Goal: Information Seeking & Learning: Learn about a topic

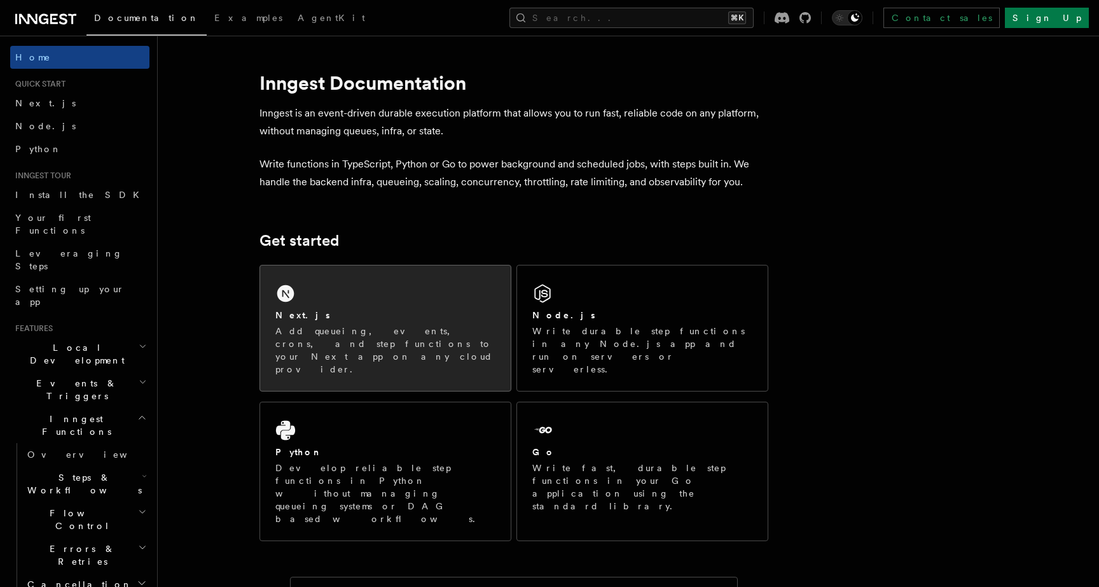
click at [363, 301] on div "Next.js Add queueing, events, crons, and step functions to your Next app on any…" at bounding box center [385, 327] width 251 height 125
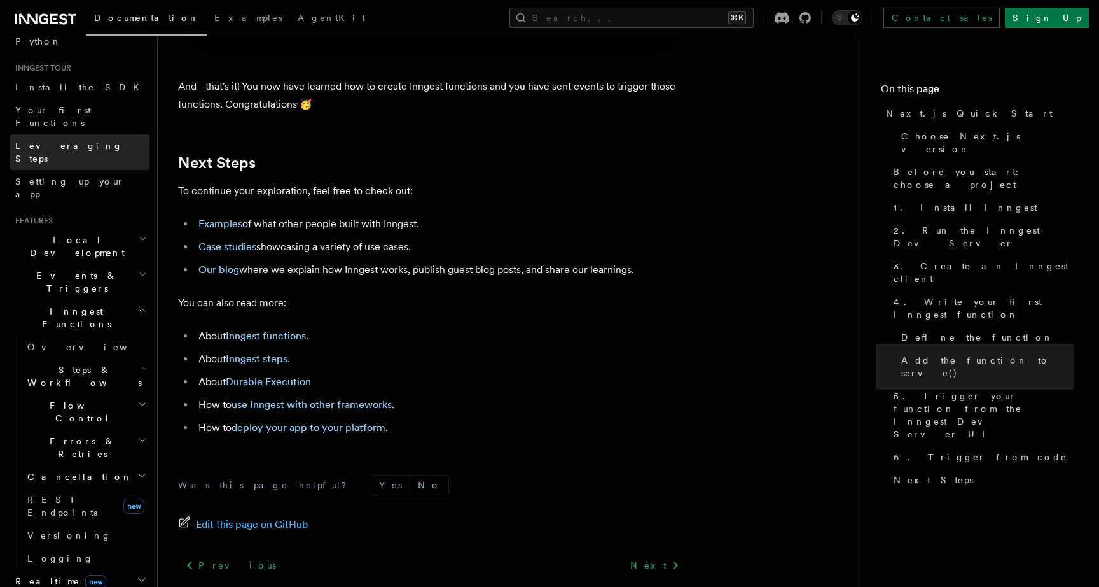
scroll to position [109, 0]
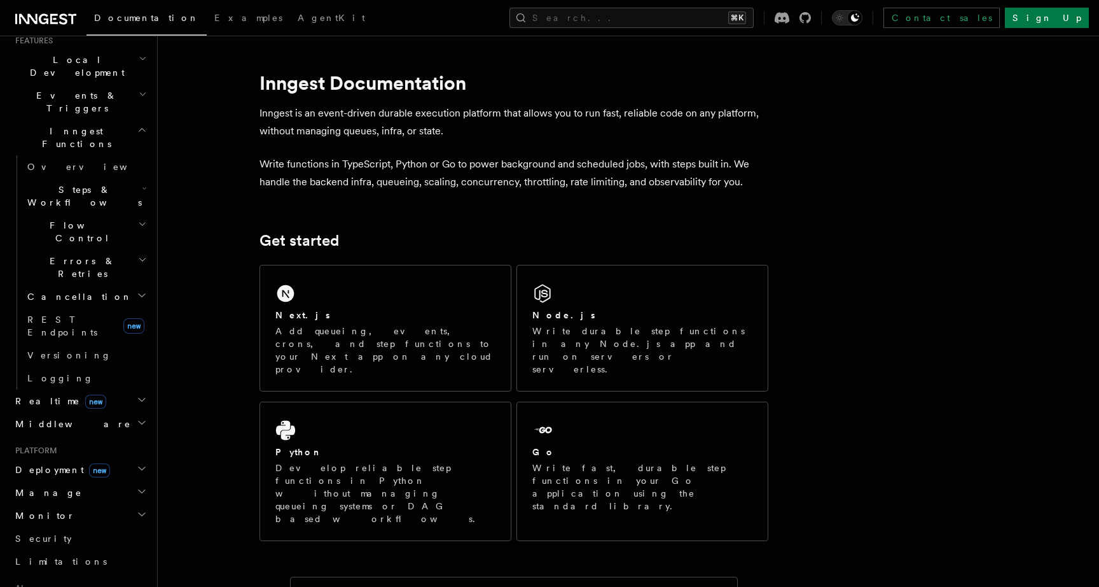
scroll to position [302, 0]
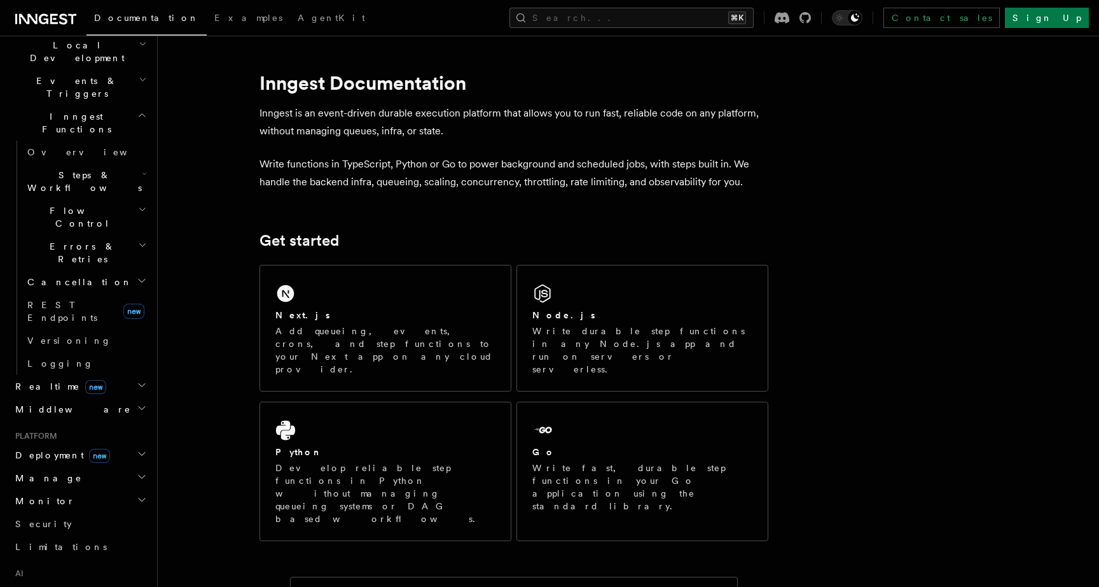
click at [139, 380] on icon "button" at bounding box center [142, 385] width 10 height 10
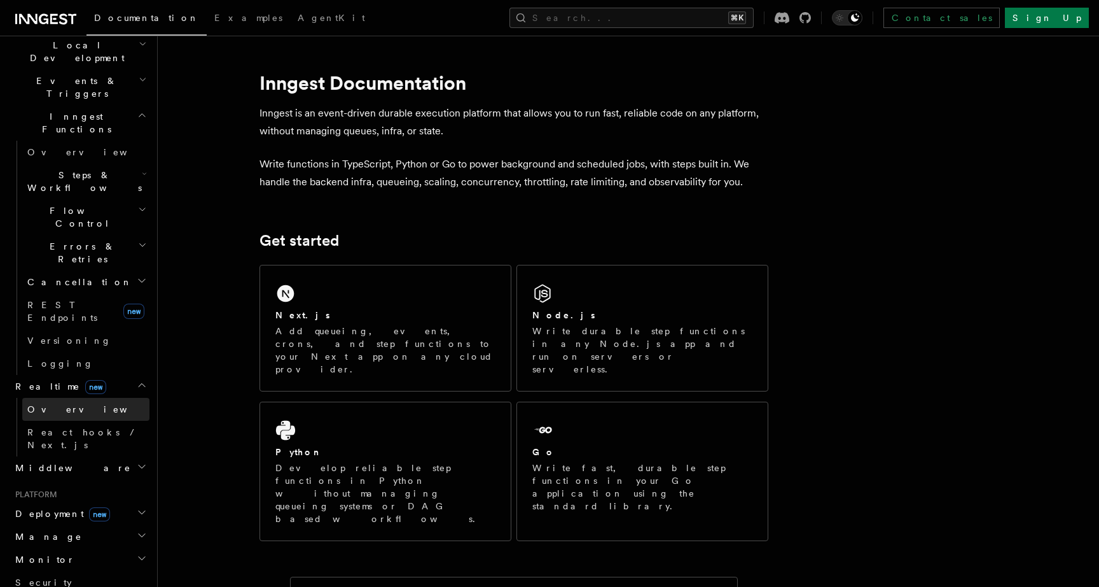
click at [110, 398] on link "Overview" at bounding box center [85, 409] width 127 height 23
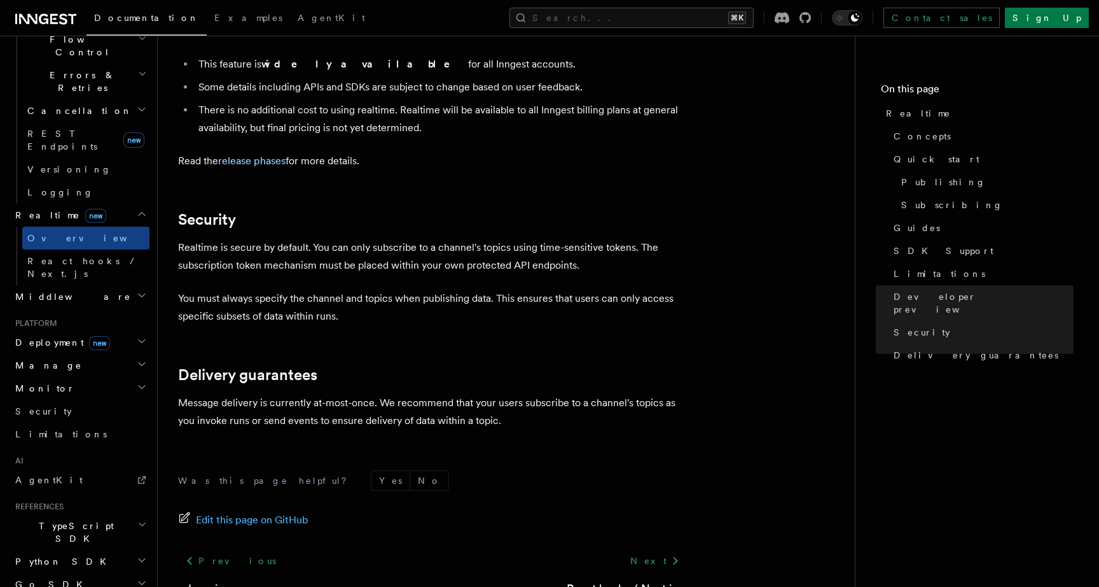
scroll to position [437, 0]
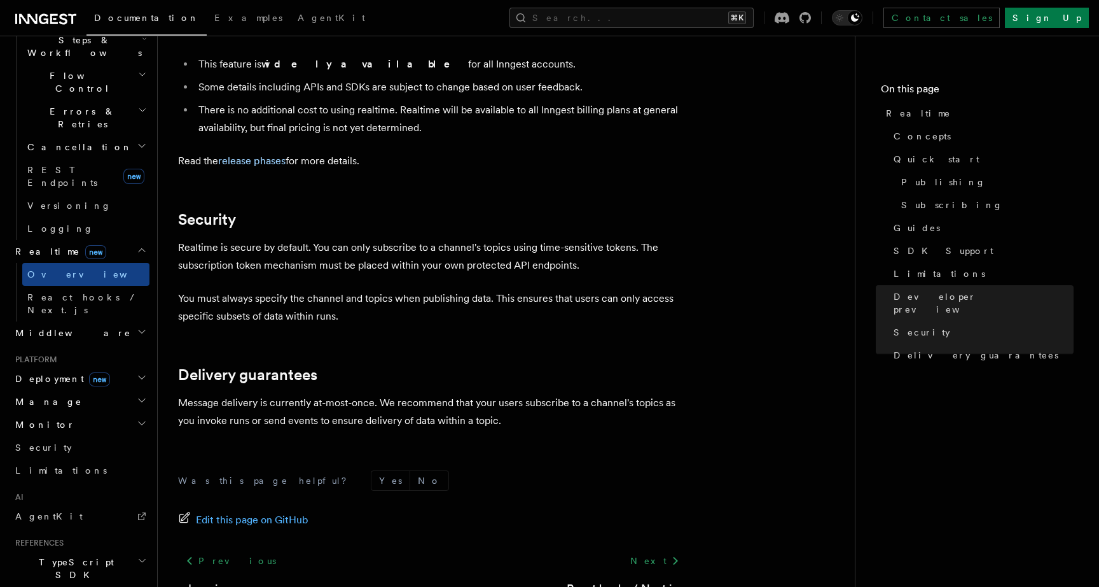
click at [115, 367] on h2 "Deployment new" at bounding box center [79, 378] width 139 height 23
click at [84, 390] on link "Overview" at bounding box center [85, 401] width 127 height 23
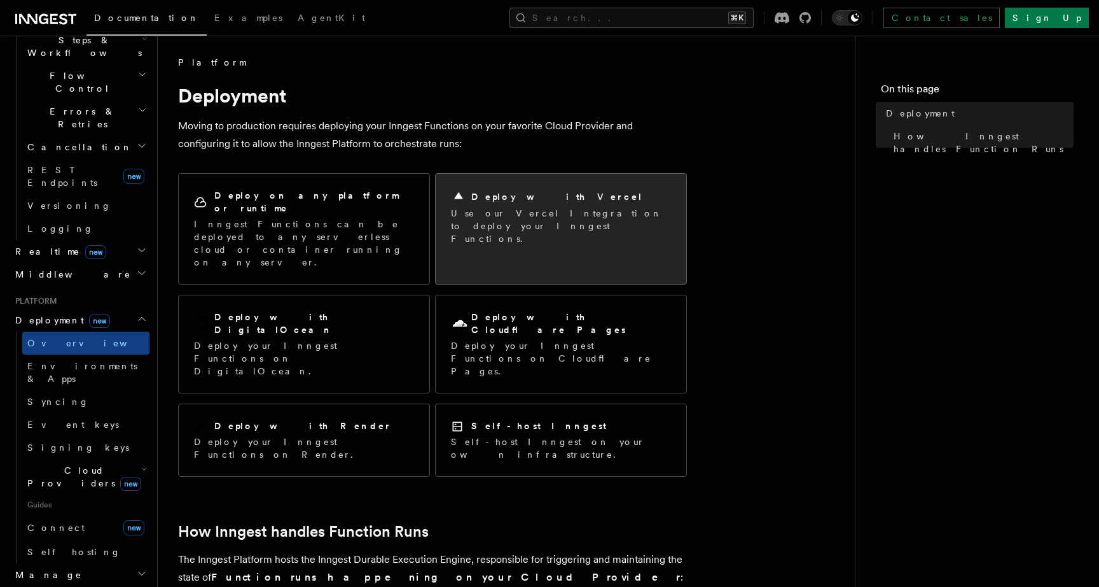
click at [543, 213] on p "Use our Vercel Integration to deploy your Inngest Functions." at bounding box center [561, 226] width 220 height 38
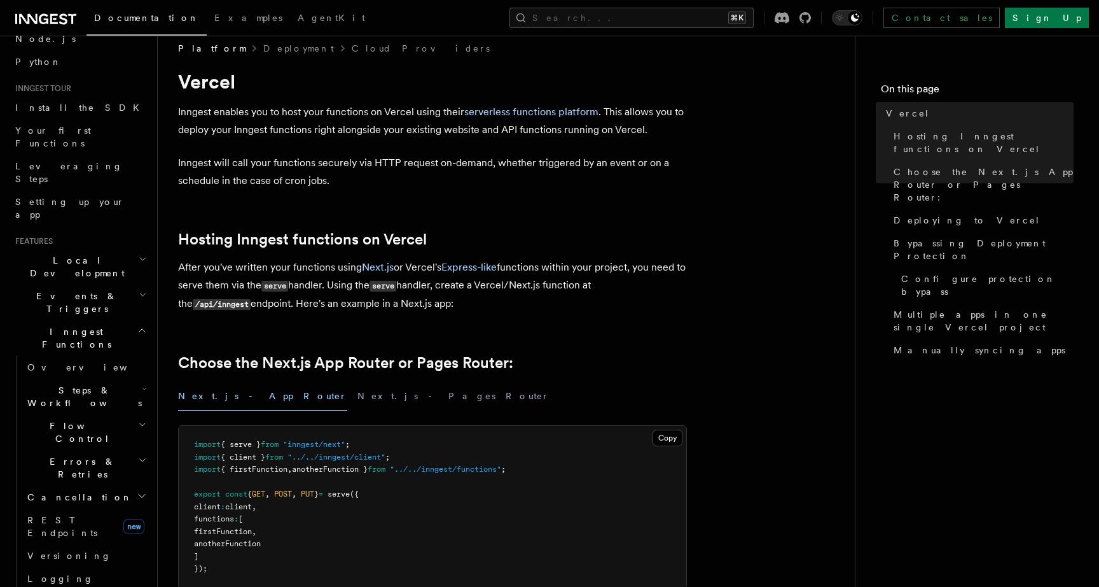
scroll to position [99, 0]
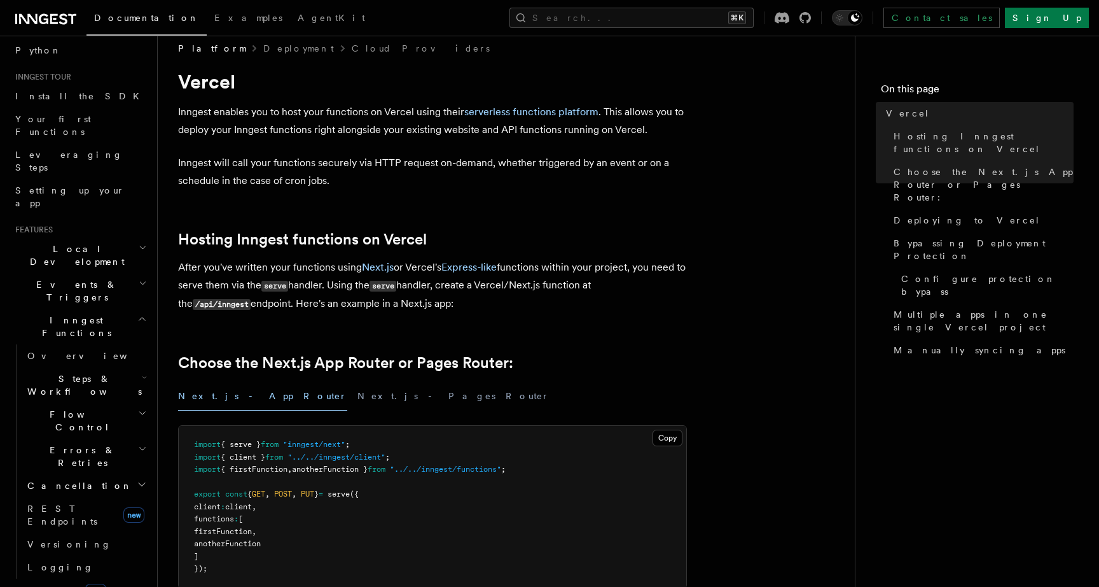
click at [82, 242] on span "Local Development" at bounding box center [74, 254] width 129 height 25
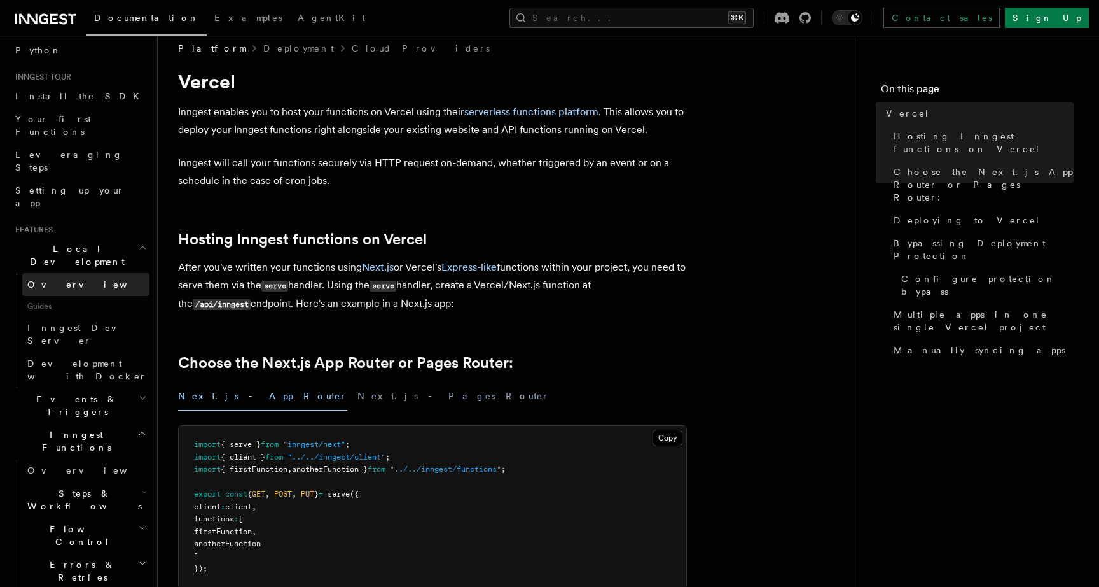
click at [74, 273] on link "Overview" at bounding box center [85, 284] width 127 height 23
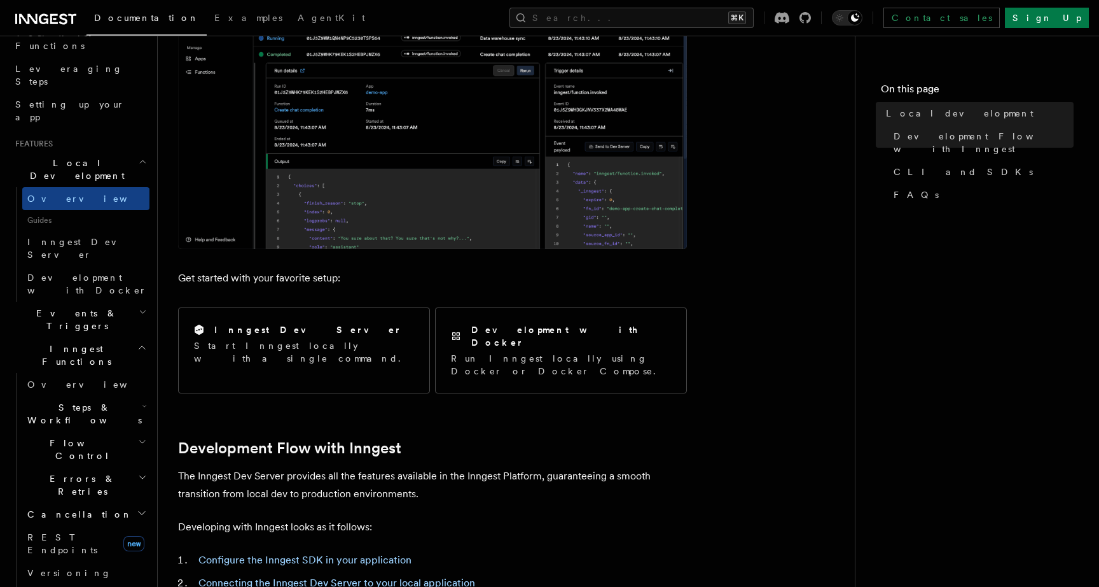
scroll to position [328, 0]
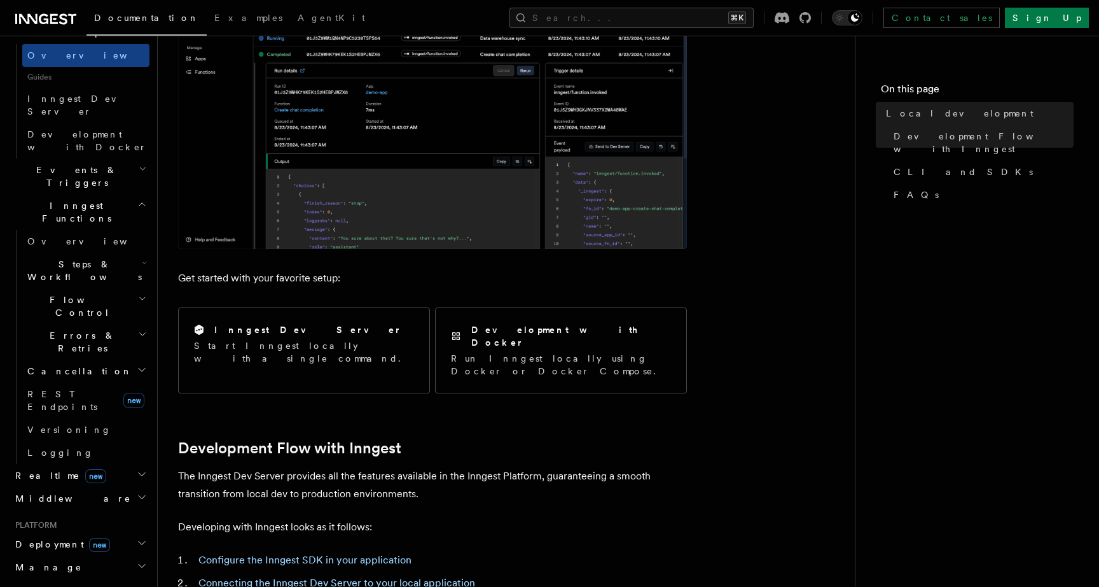
click at [89, 538] on span "new" at bounding box center [99, 545] width 21 height 14
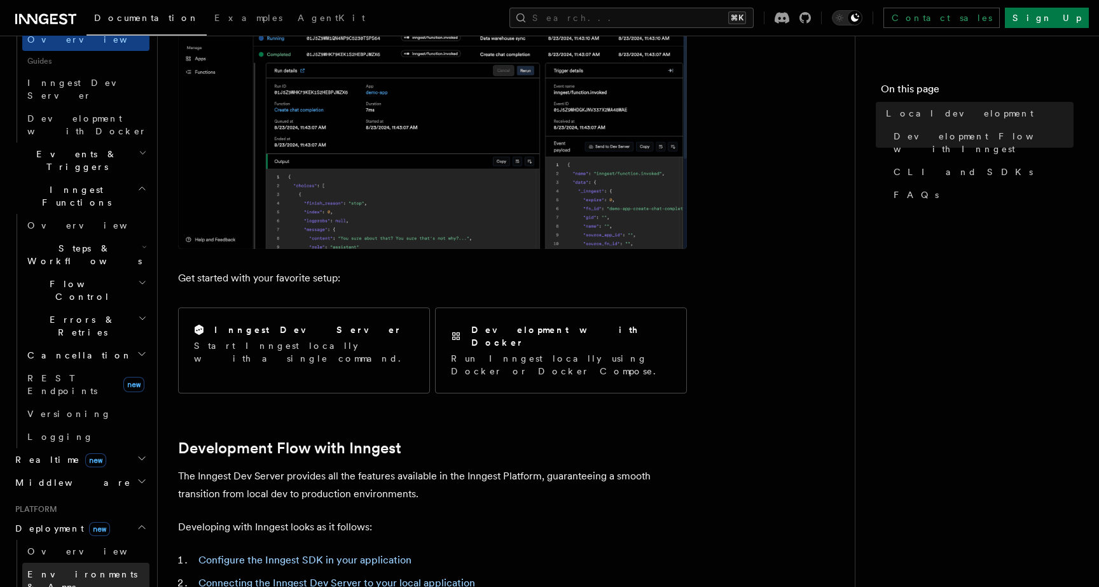
scroll to position [352, 0]
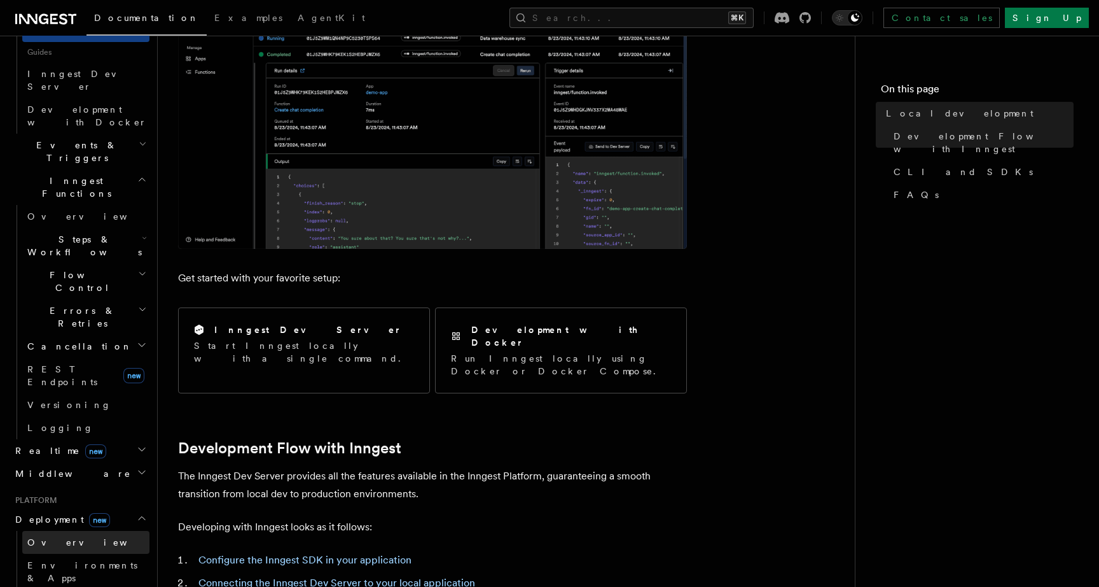
click at [85, 531] on link "Overview" at bounding box center [85, 542] width 127 height 23
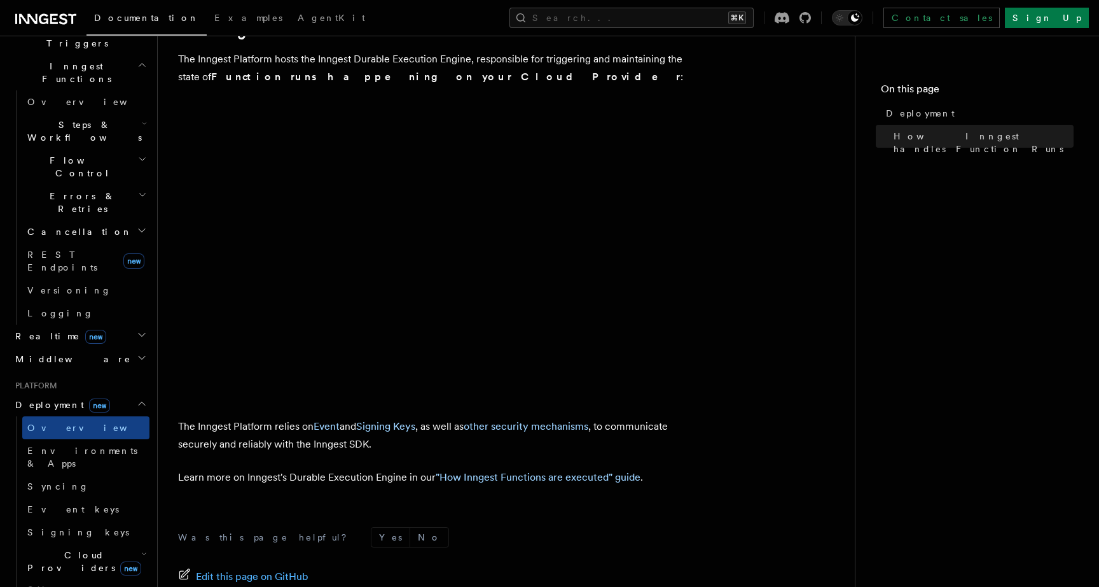
scroll to position [496, 0]
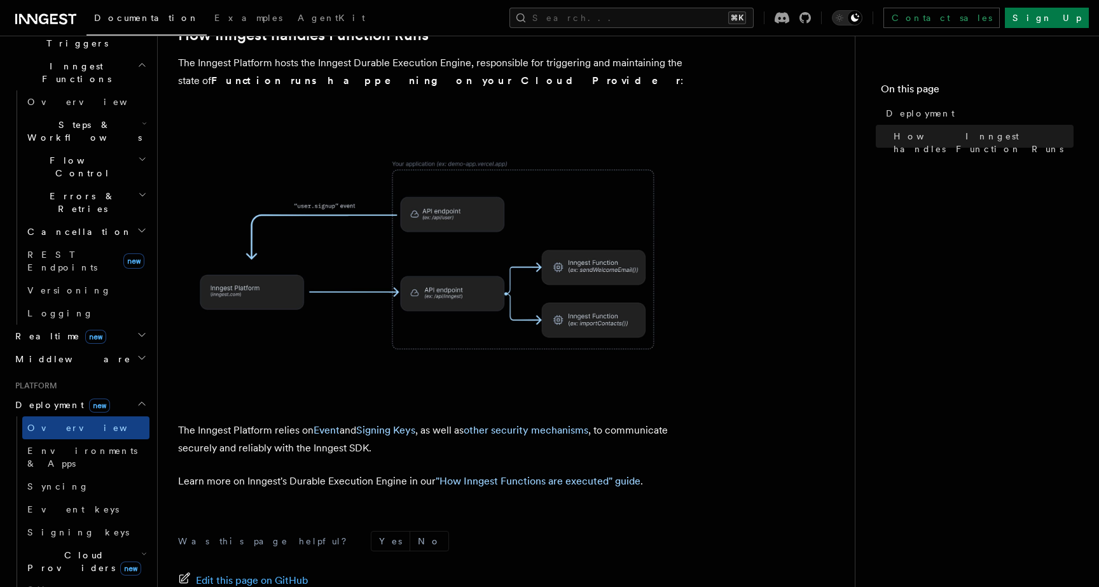
click at [141, 548] on icon "button" at bounding box center [144, 553] width 6 height 10
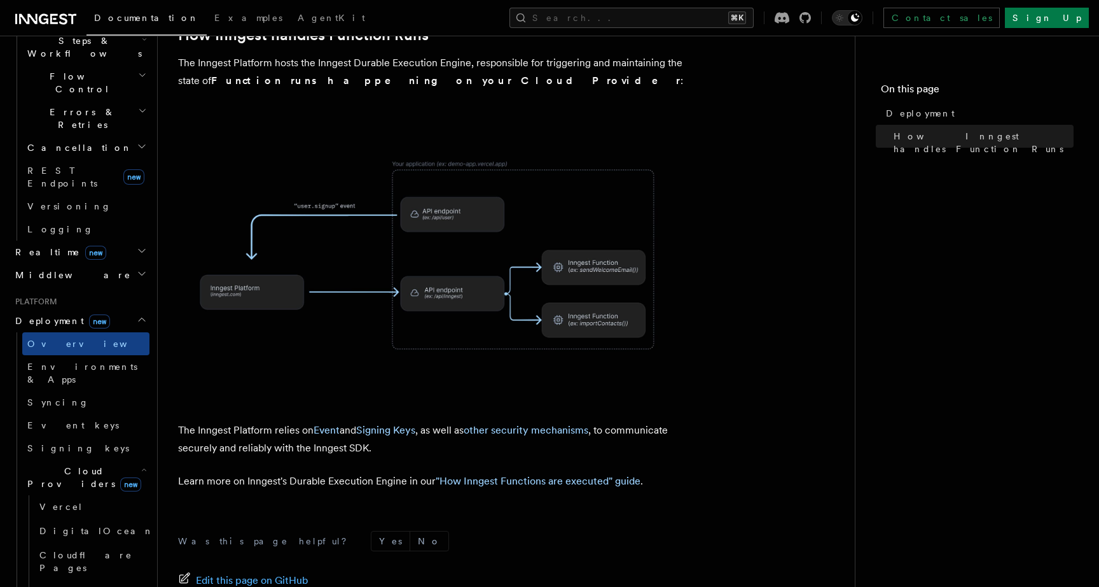
scroll to position [443, 0]
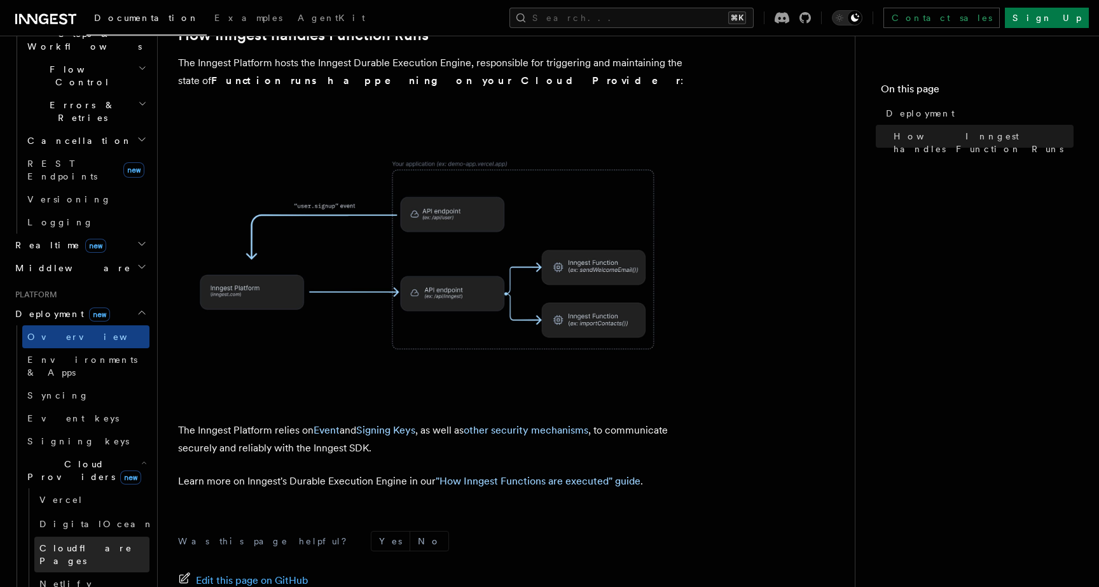
click at [107, 543] on span "Cloudflare Pages" at bounding box center [85, 554] width 93 height 23
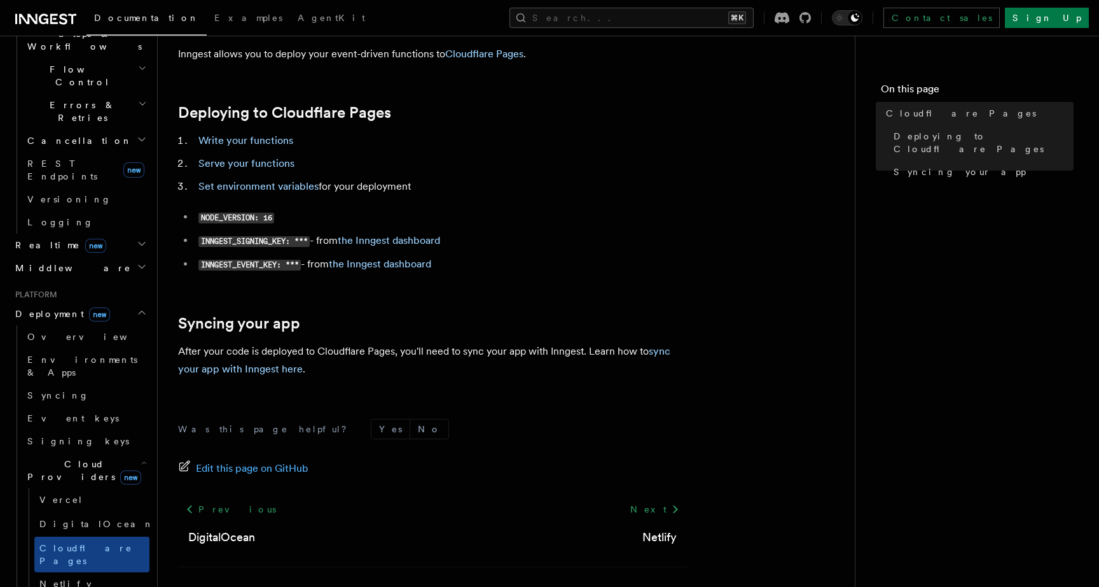
scroll to position [64, 0]
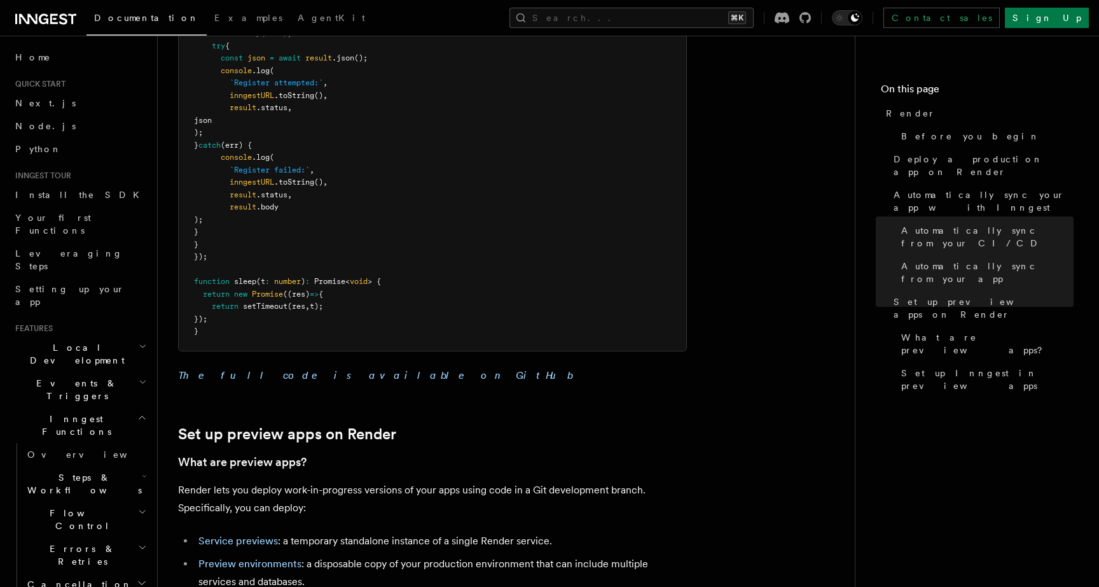
scroll to position [1660, 0]
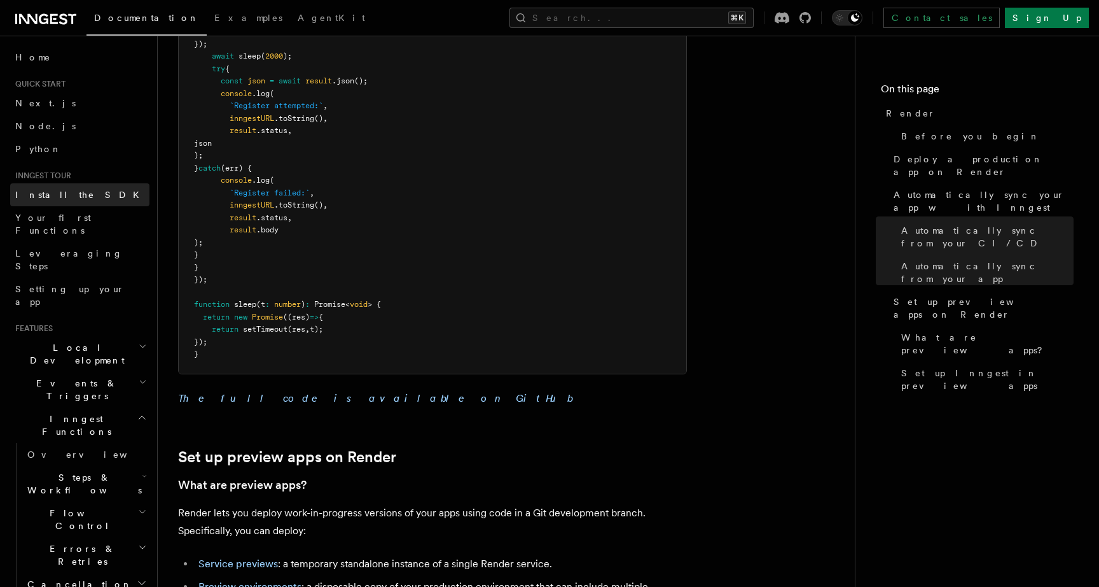
click at [56, 193] on span "Install the SDK" at bounding box center [81, 195] width 132 height 10
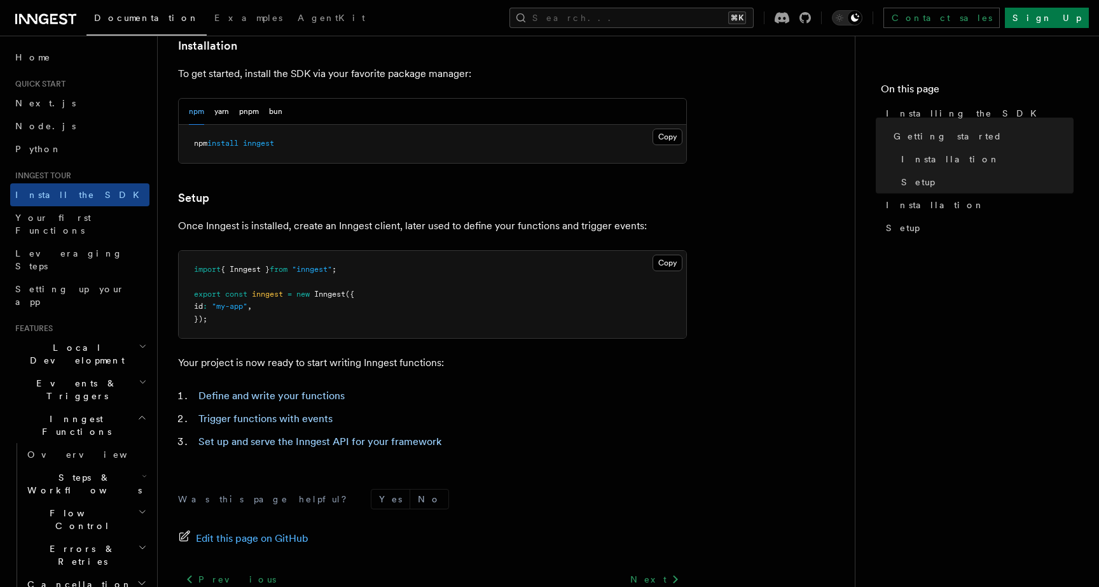
scroll to position [471, 0]
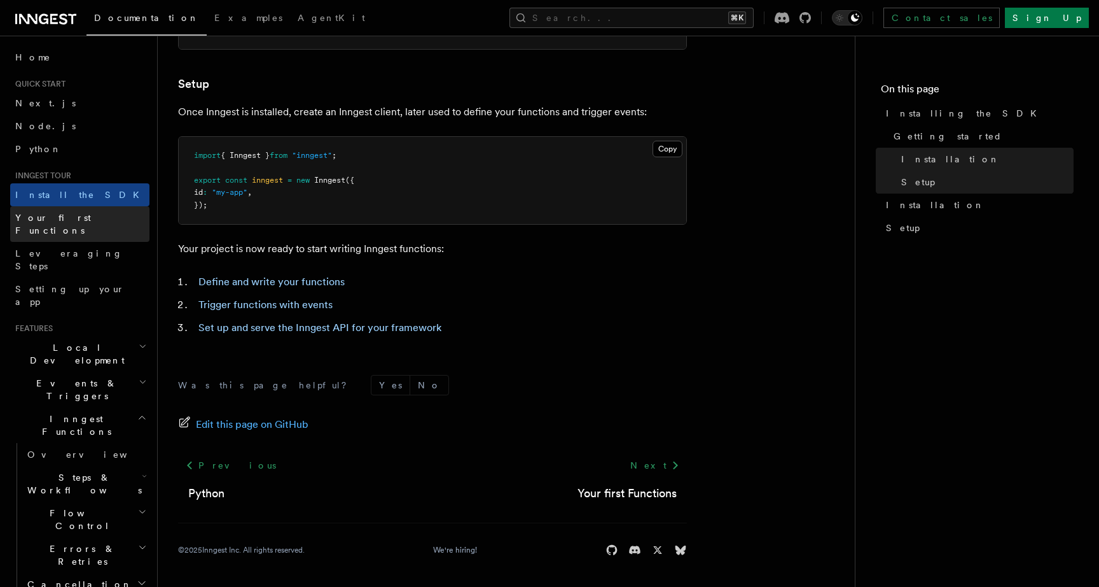
click at [72, 220] on span "Your first Functions" at bounding box center [53, 223] width 76 height 23
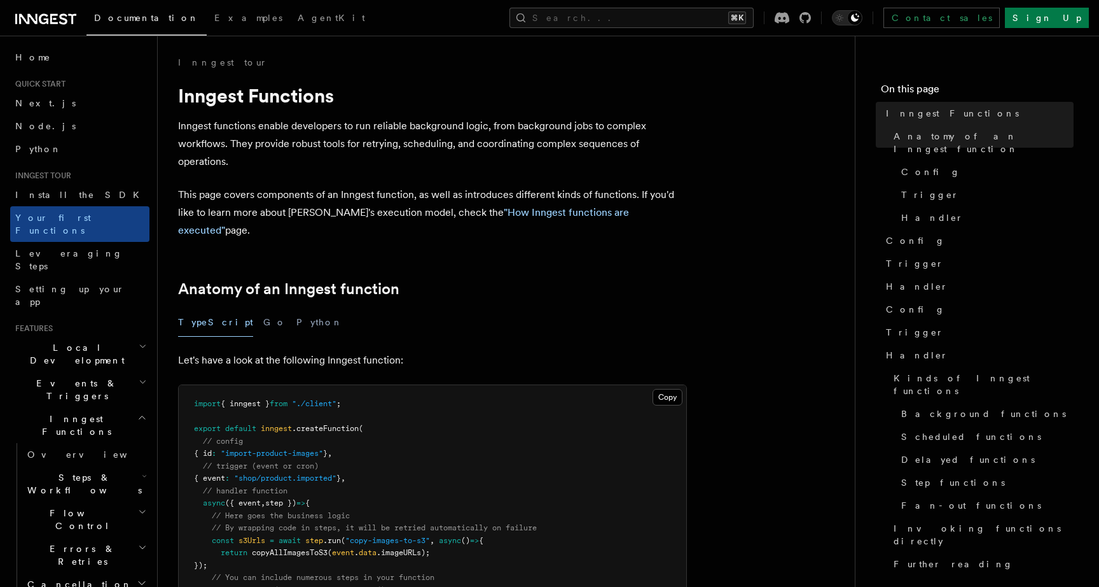
click at [97, 336] on h2 "Local Development" at bounding box center [79, 354] width 139 height 36
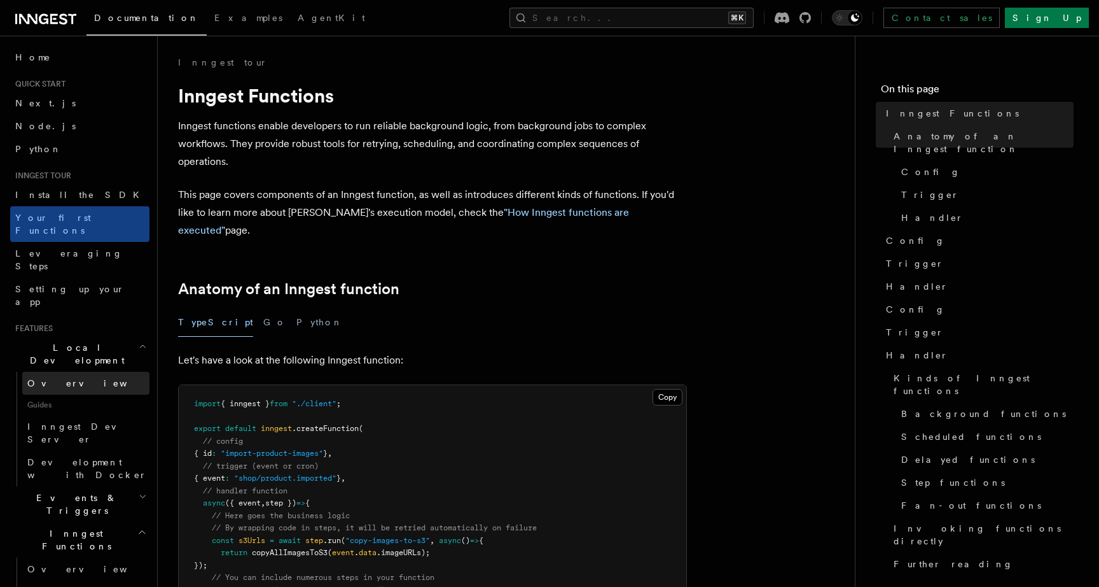
click at [85, 372] on link "Overview" at bounding box center [85, 383] width 127 height 23
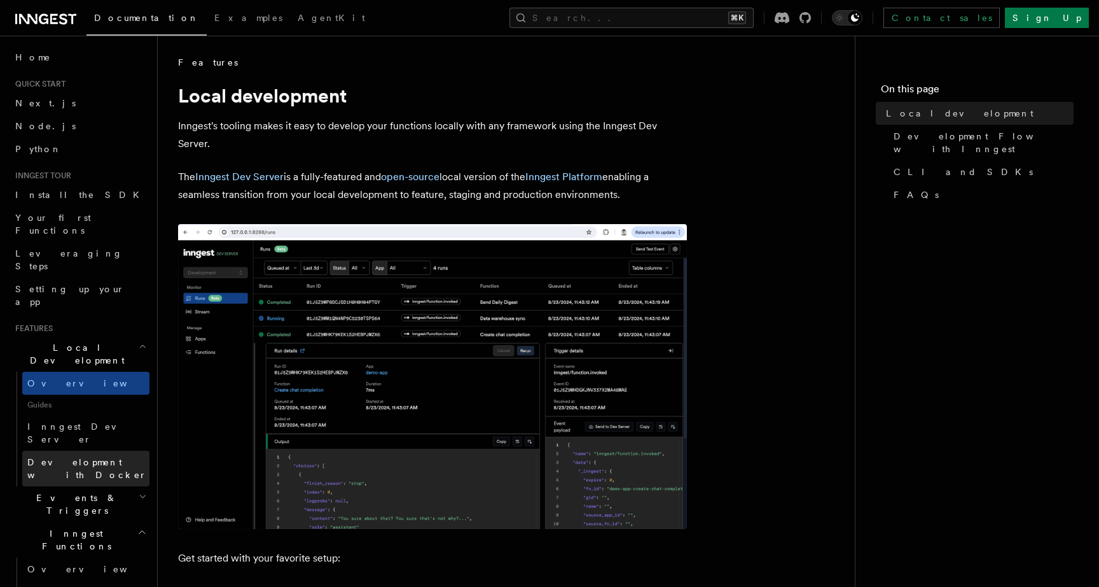
click at [76, 450] on link "Development with Docker" at bounding box center [85, 468] width 127 height 36
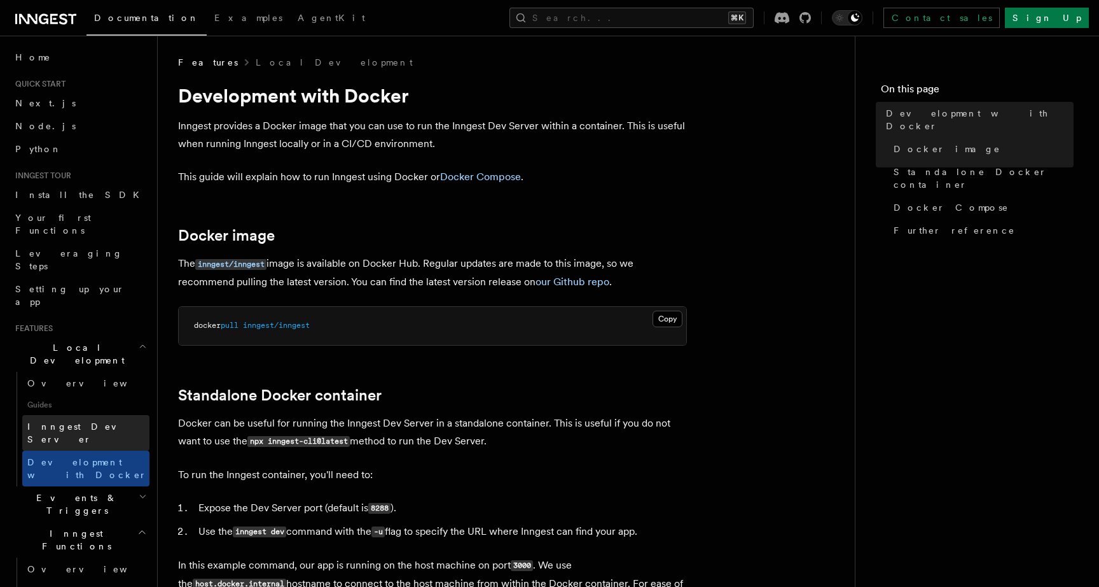
click at [76, 421] on span "Inngest Dev Server" at bounding box center [81, 432] width 109 height 23
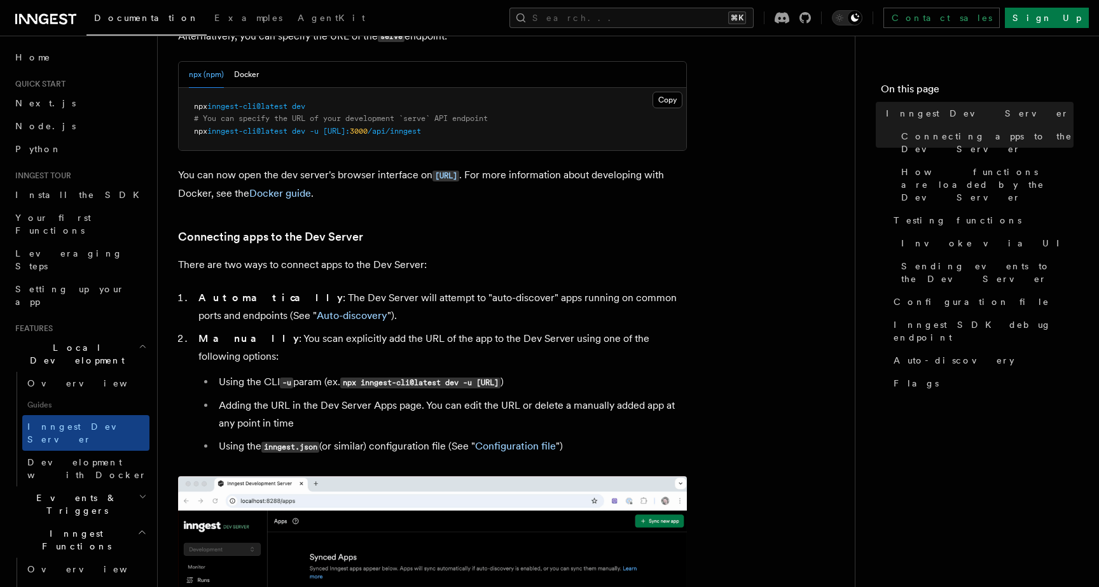
scroll to position [613, 0]
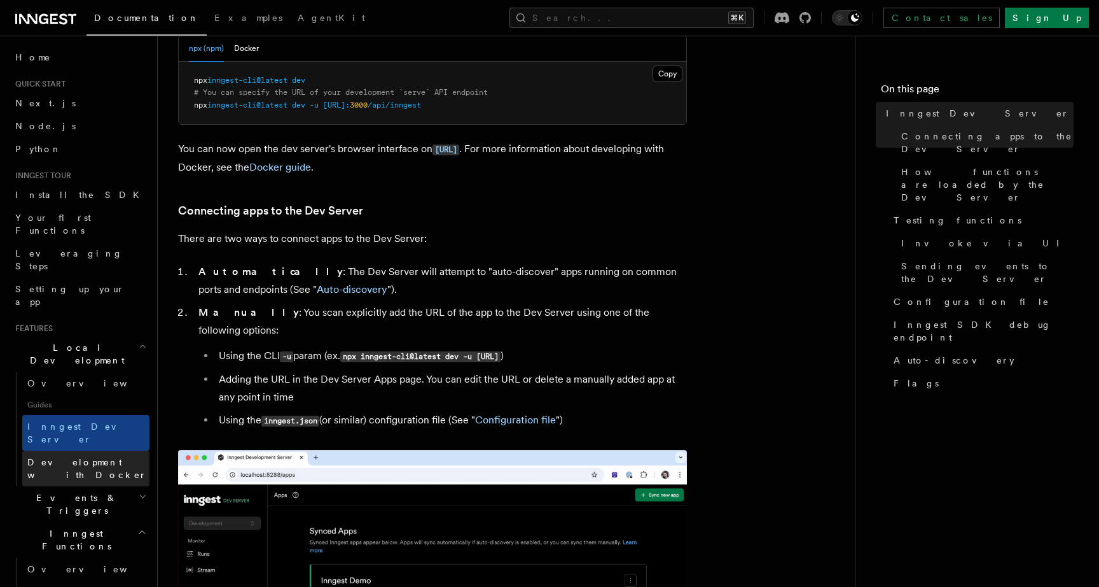
click at [76, 457] on span "Development with Docker" at bounding box center [87, 468] width 120 height 23
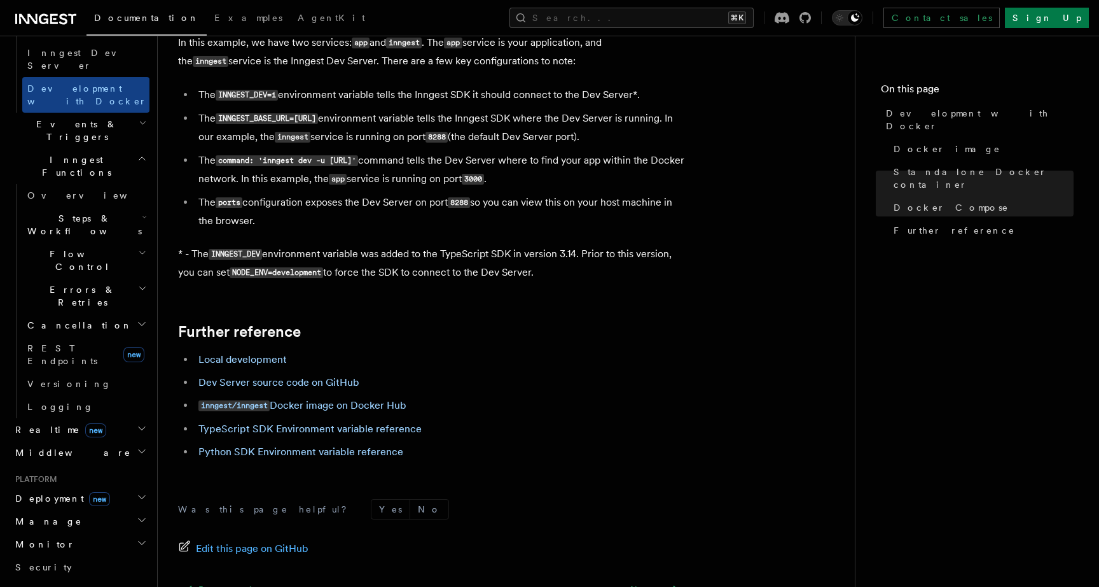
scroll to position [411, 0]
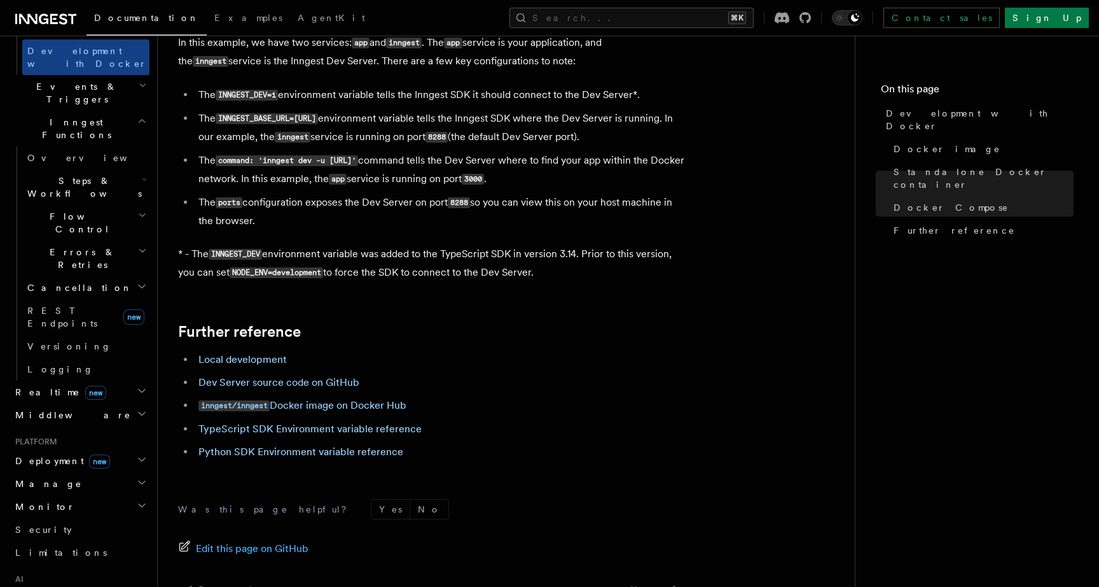
click at [134, 472] on h2 "Manage" at bounding box center [79, 483] width 139 height 23
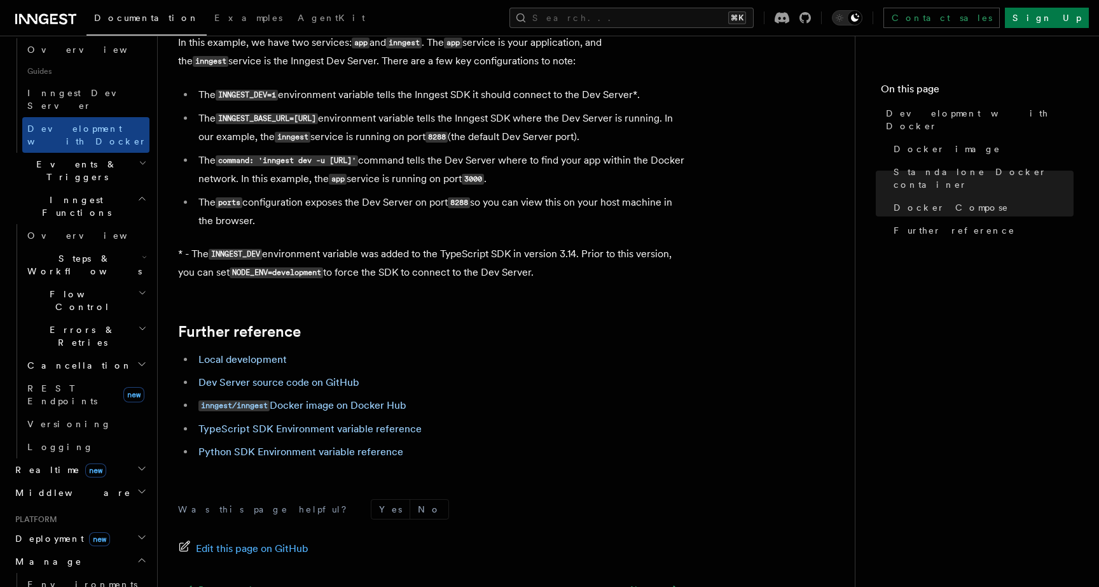
scroll to position [376, 0]
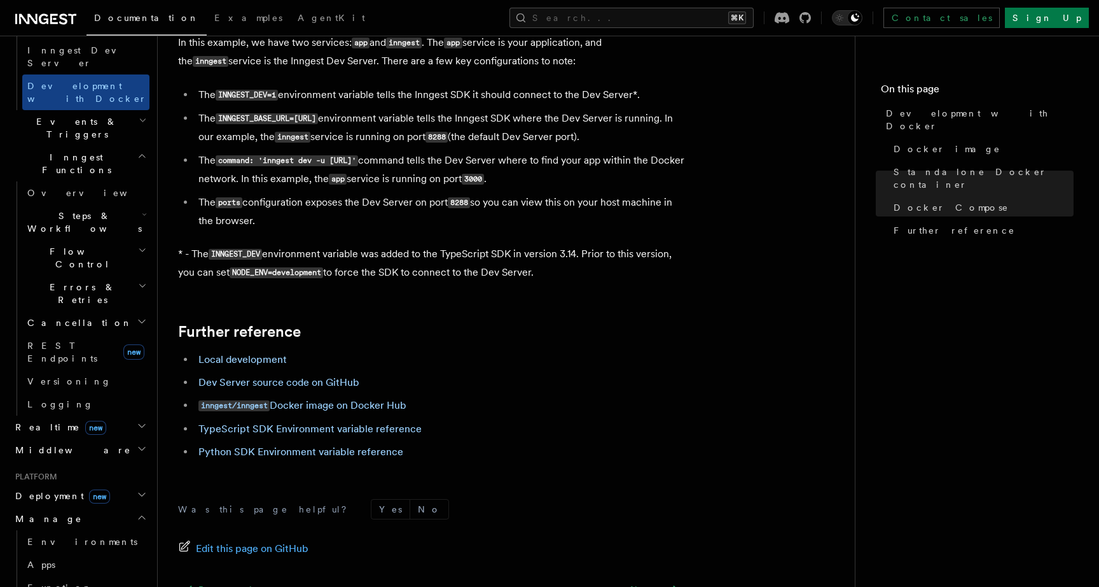
click at [139, 489] on icon "button" at bounding box center [142, 494] width 10 height 10
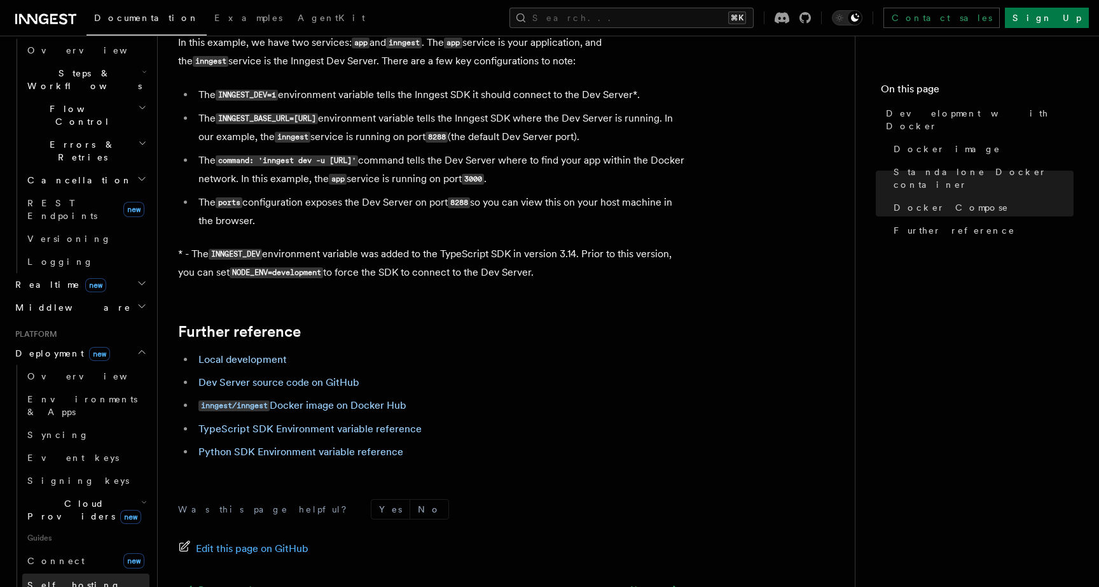
scroll to position [524, 0]
click at [55, 574] on span "Self hosting" at bounding box center [74, 579] width 94 height 10
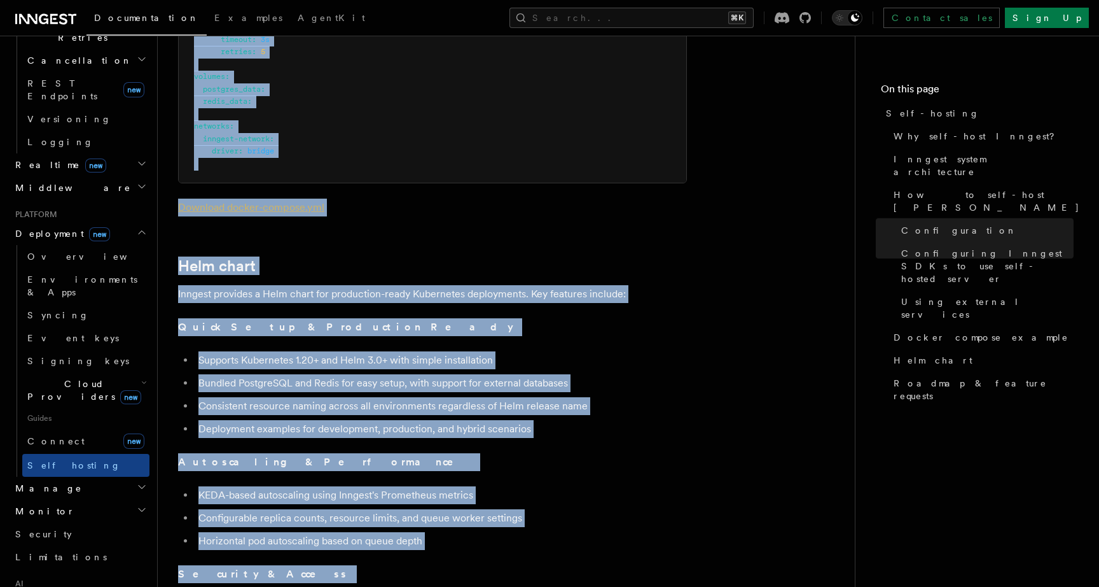
scroll to position [4763, 0]
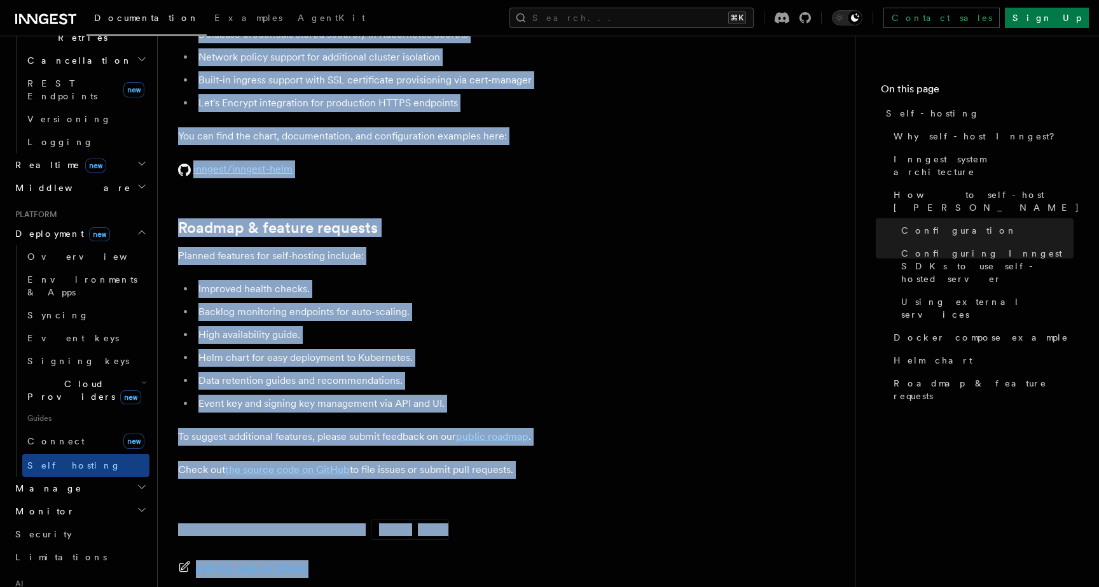
drag, startPoint x: 345, startPoint y: 464, endPoint x: 247, endPoint y: 617, distance: 181.7
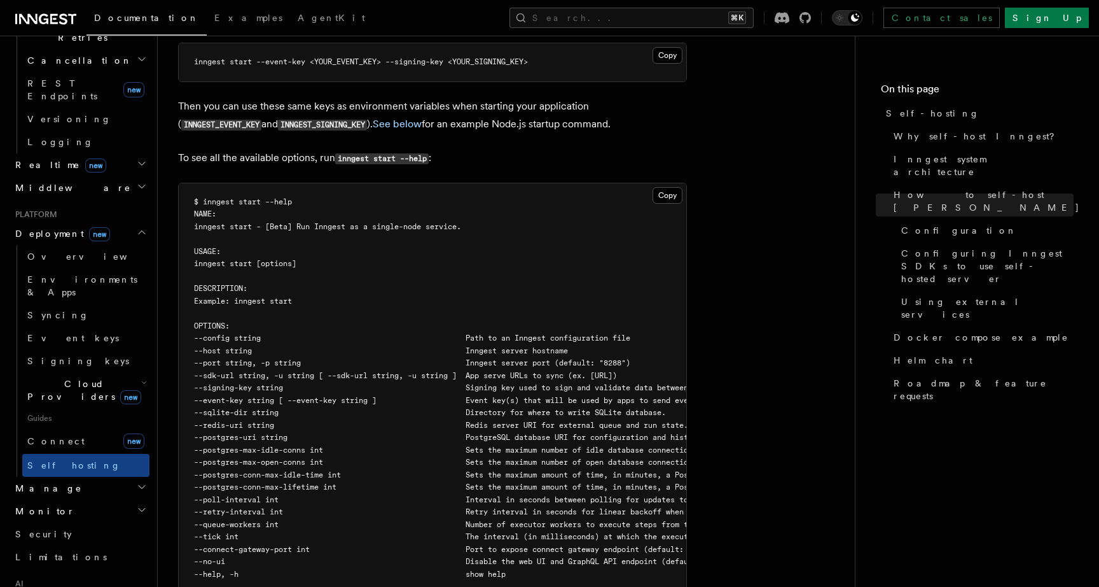
scroll to position [2085, 0]
click at [68, 245] on link "Overview" at bounding box center [85, 256] width 127 height 23
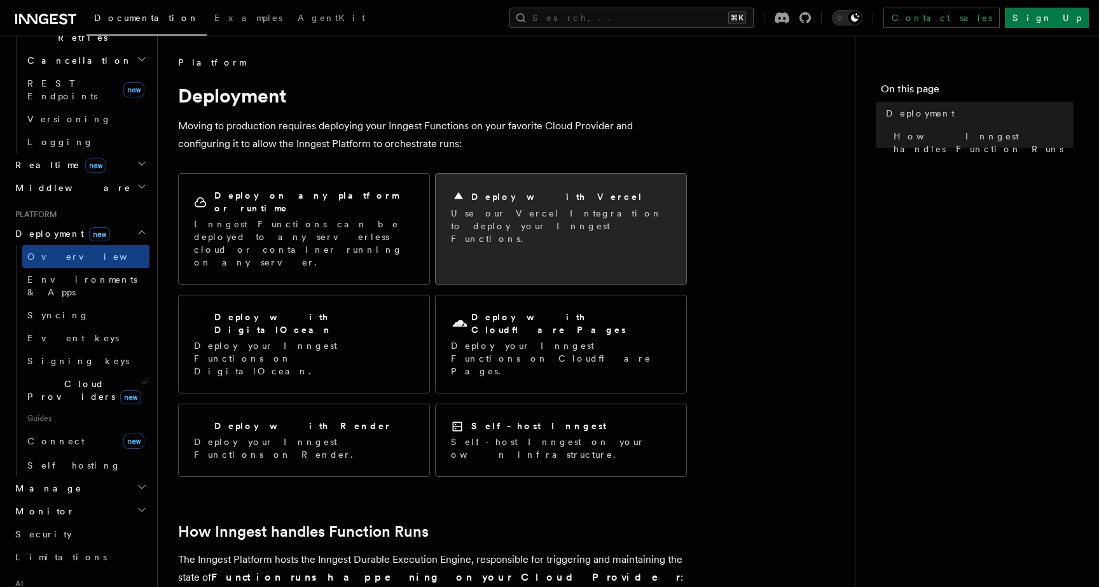
click at [551, 203] on div "Deploy with Vercel" at bounding box center [561, 196] width 220 height 15
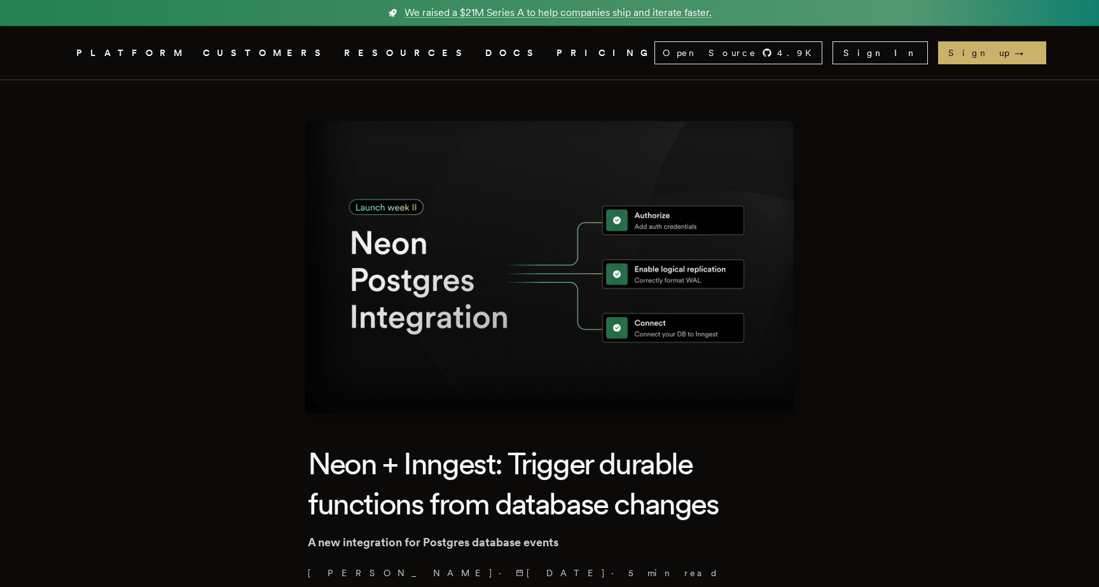
click at [557, 55] on link "PRICING" at bounding box center [606, 53] width 98 height 16
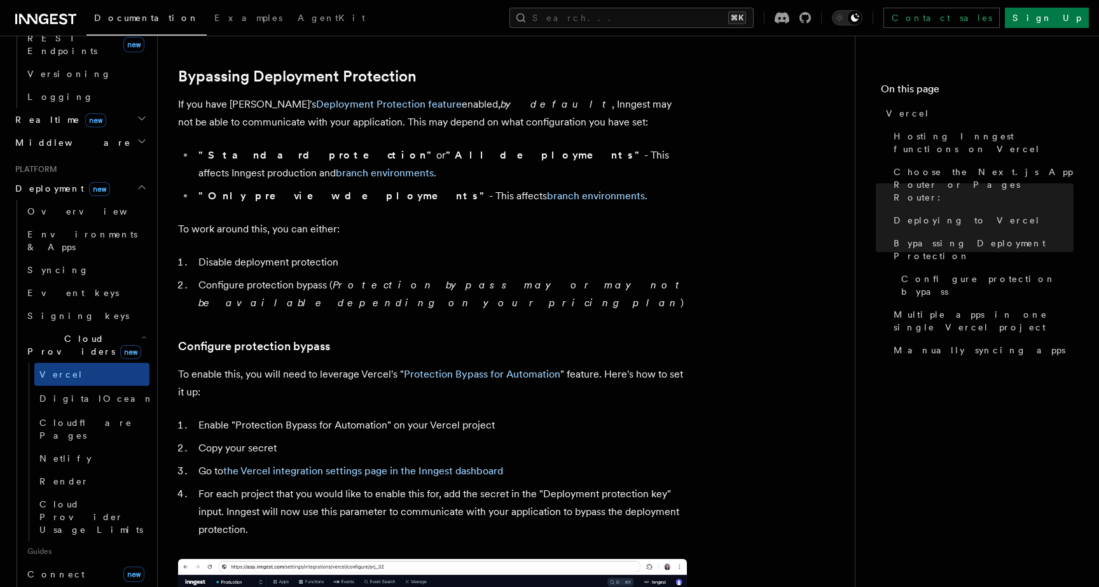
scroll to position [569, 0]
click at [74, 560] on link "Connect new" at bounding box center [85, 572] width 127 height 25
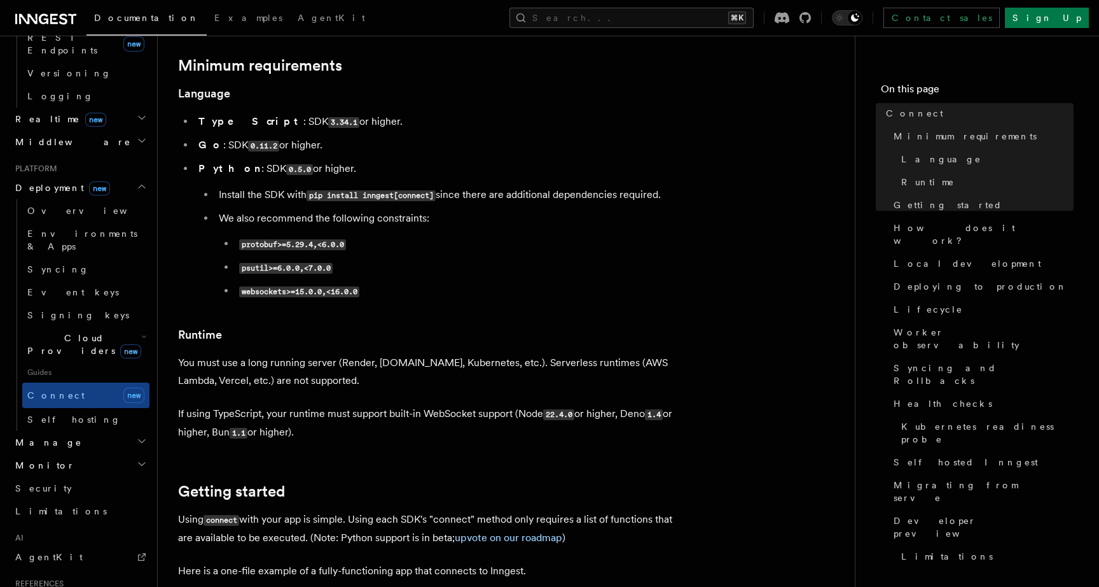
scroll to position [427, 0]
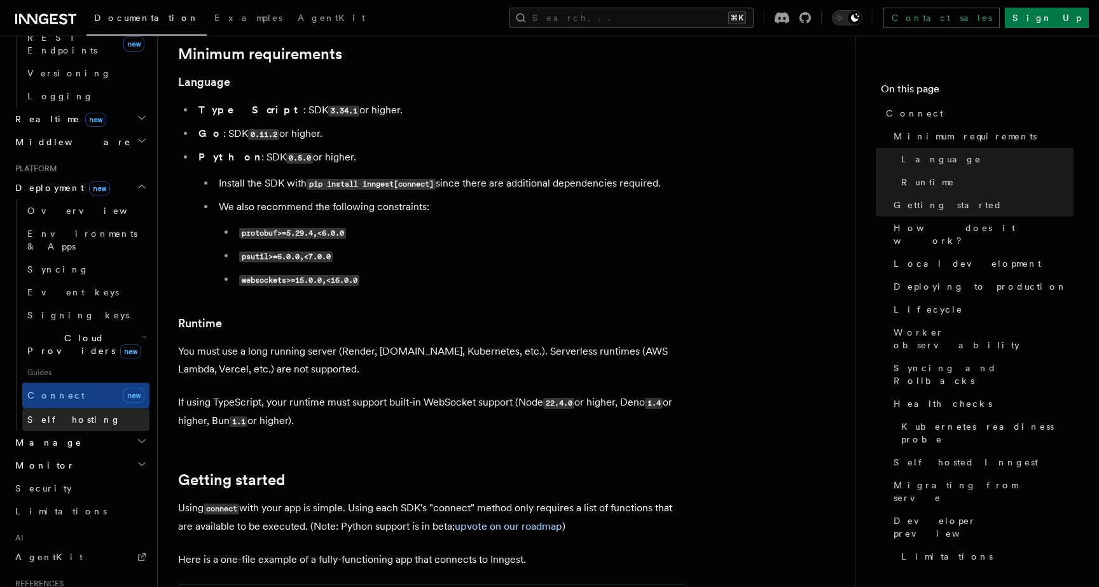
click at [60, 414] on span "Self hosting" at bounding box center [74, 419] width 94 height 10
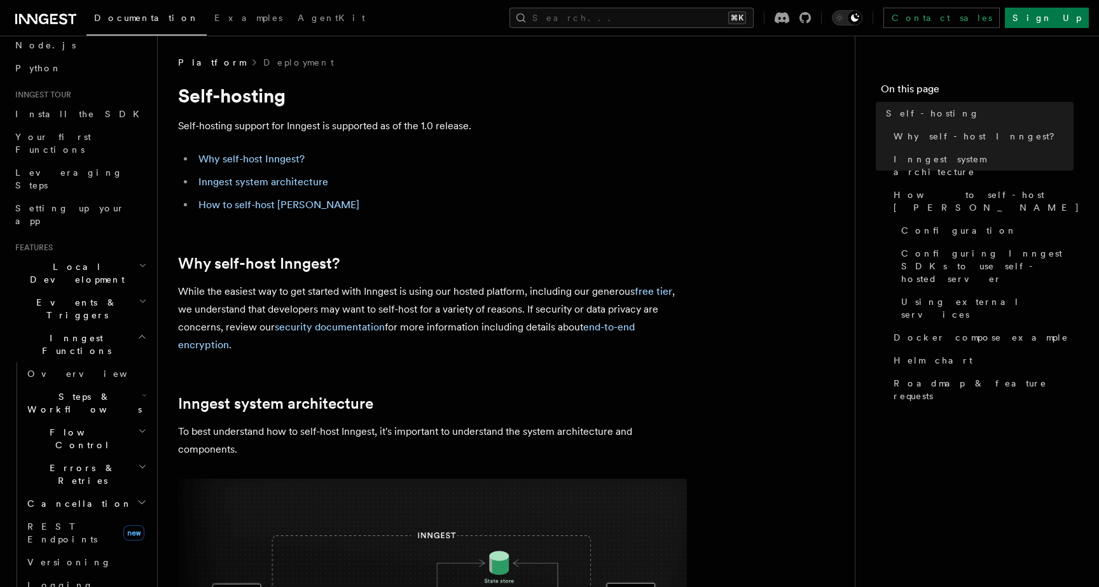
scroll to position [85, 0]
click at [85, 386] on span "Steps & Workflows" at bounding box center [82, 398] width 120 height 25
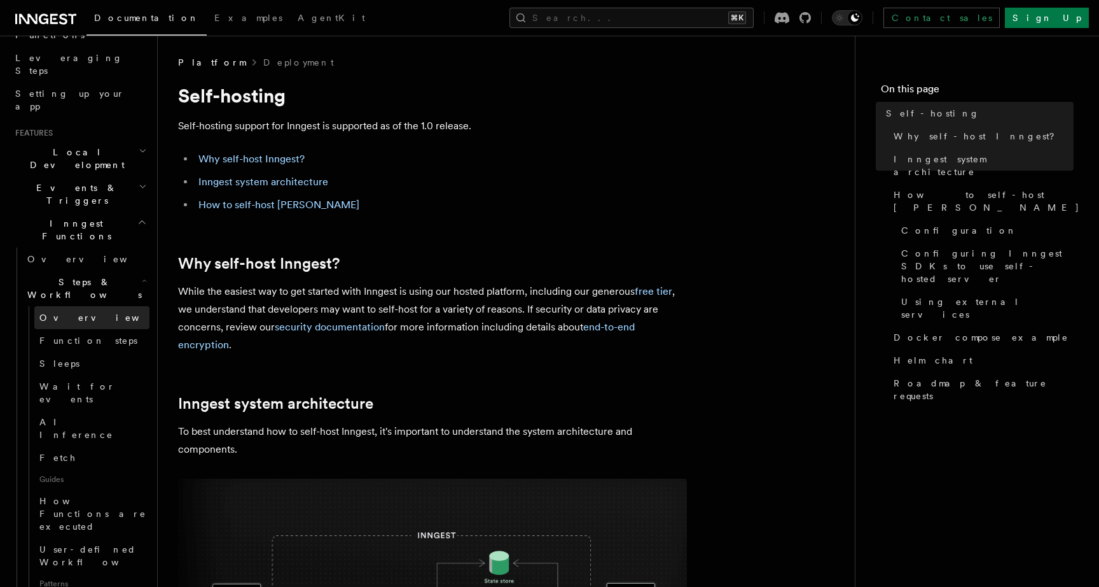
scroll to position [216, 0]
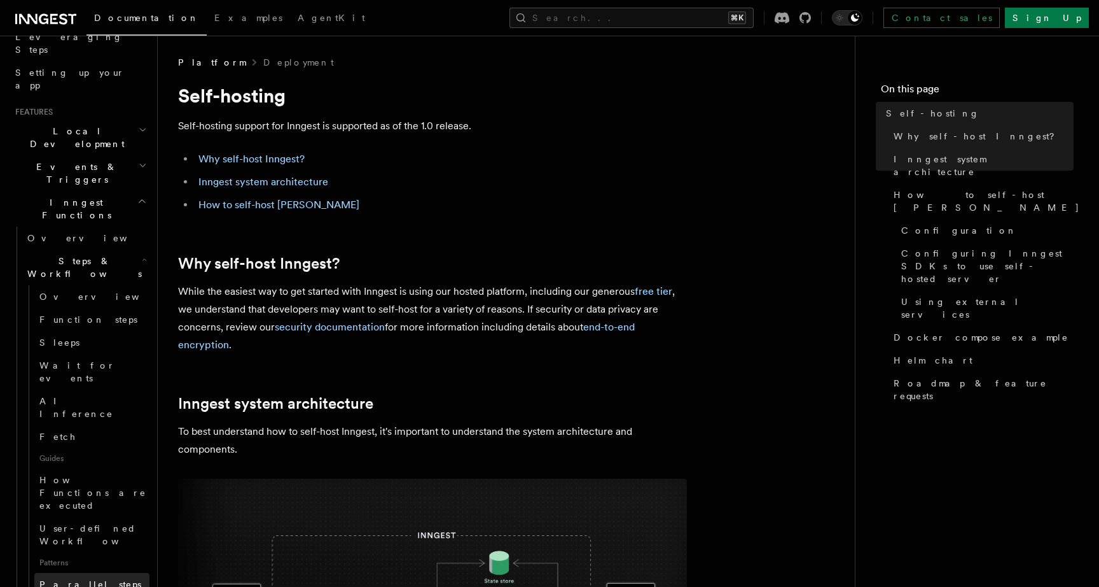
click at [60, 578] on span "Parallel steps" at bounding box center [90, 584] width 102 height 13
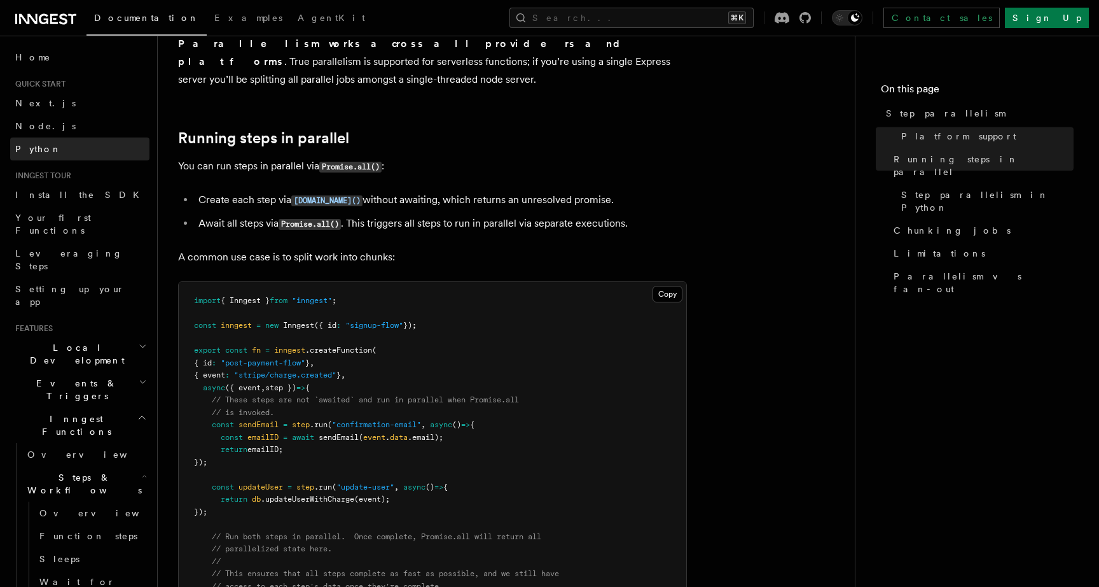
scroll to position [188, 0]
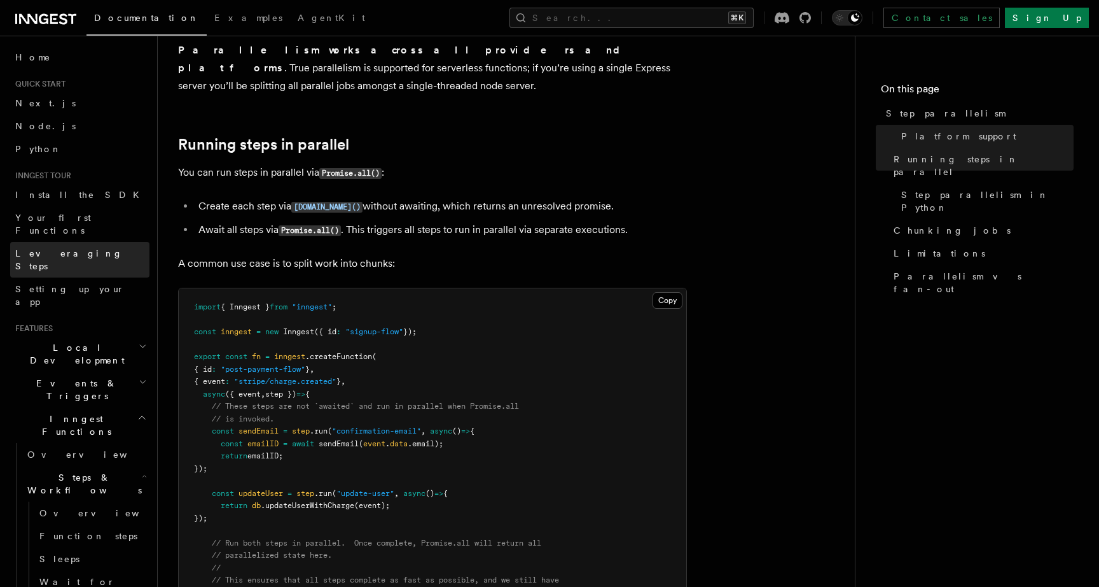
click at [66, 248] on span "Leveraging Steps" at bounding box center [69, 259] width 108 height 23
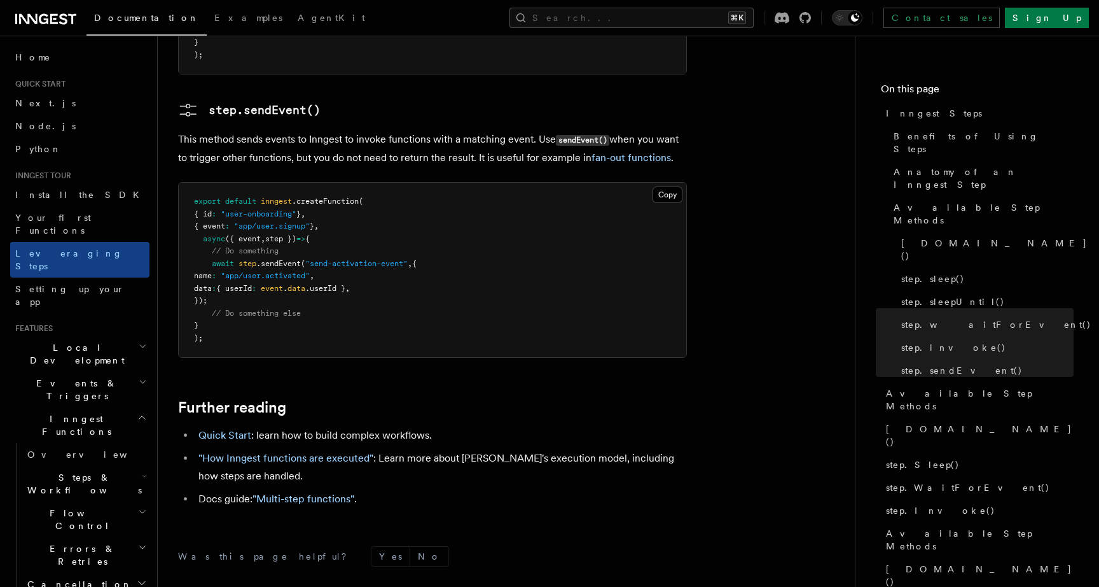
scroll to position [2681, 0]
